Goal: Navigation & Orientation: Go to known website

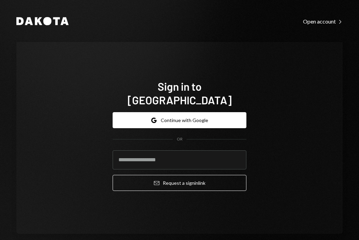
click at [219, 76] on div "Sign in to [GEOGRAPHIC_DATA] Google Continue with Google OR Email Request a sig…" at bounding box center [179, 138] width 150 height 172
click at [180, 151] on input "email" at bounding box center [180, 160] width 134 height 19
type input "**********"
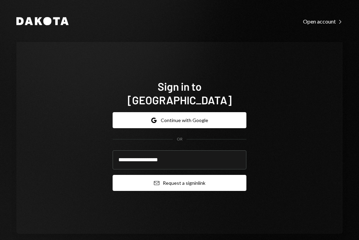
click at [193, 178] on button "Email Request a sign in link" at bounding box center [180, 183] width 134 height 16
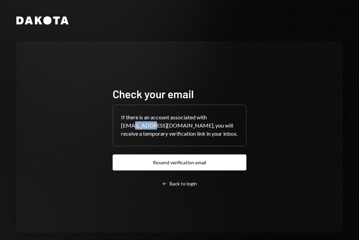
drag, startPoint x: 127, startPoint y: 126, endPoint x: 151, endPoint y: 127, distance: 23.6
click at [151, 127] on div "If there is an account associated with elis32306@gmail.com, you will receive a …" at bounding box center [179, 125] width 133 height 41
click at [242, 127] on div "If there is an account associated with elis32306@gmail.com, you will receive a …" at bounding box center [179, 125] width 133 height 41
